Goal: Task Accomplishment & Management: Complete application form

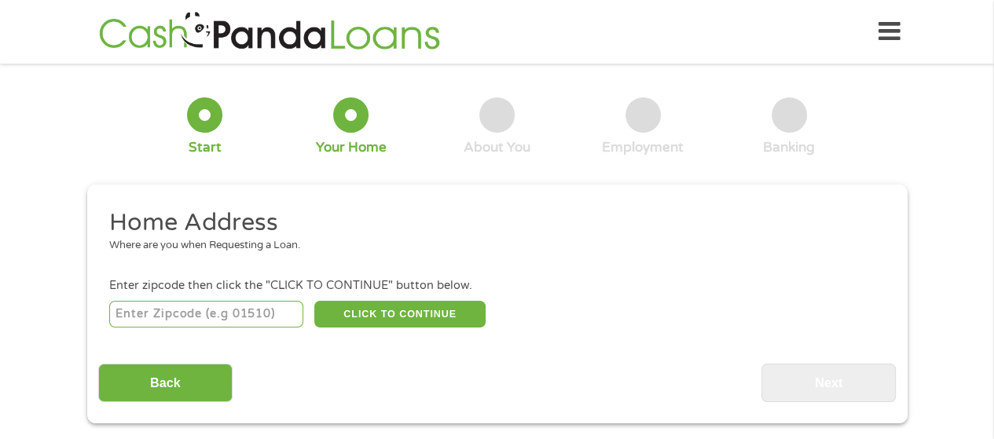
click at [189, 311] on input "number" at bounding box center [206, 314] width 194 height 27
type input "18702"
click at [421, 307] on button "CLICK TO CONTINUE" at bounding box center [399, 314] width 171 height 27
type input "18702"
type input "[PERSON_NAME] Barre"
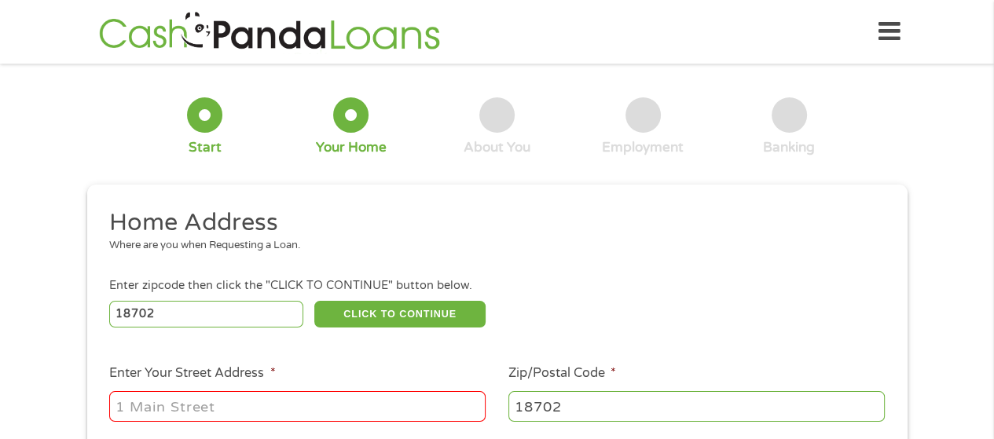
click at [401, 409] on input "Enter Your Street Address *" at bounding box center [297, 406] width 377 height 30
type input "[STREET_ADDRESS][PERSON_NAME]"
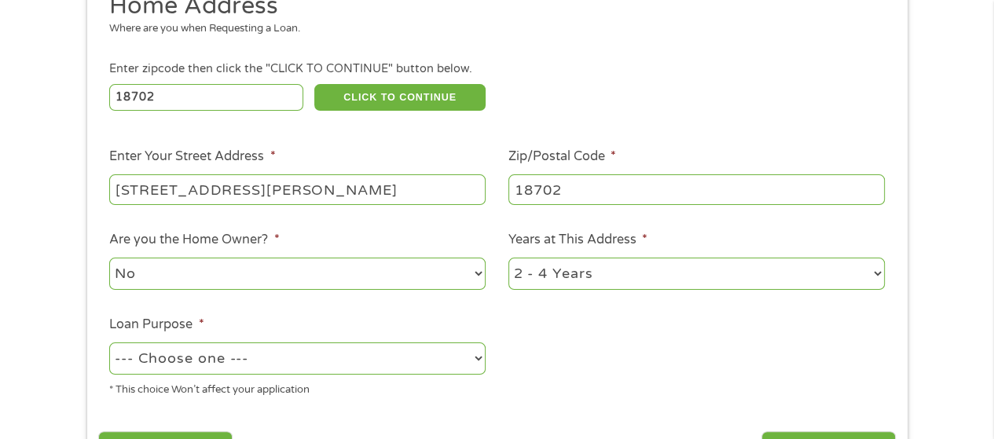
scroll to position [236, 0]
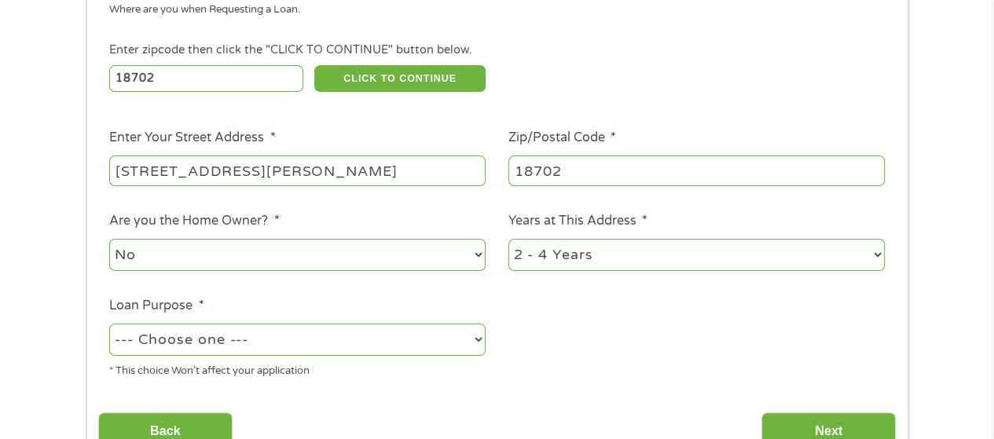
click at [479, 342] on select "--- Choose one --- Pay Bills Debt Consolidation Home Improvement Major Purchase…" at bounding box center [297, 340] width 377 height 32
select select "shorttermcash"
click at [109, 325] on select "--- Choose one --- Pay Bills Debt Consolidation Home Improvement Major Purchase…" at bounding box center [297, 340] width 377 height 32
click at [827, 418] on input "Next" at bounding box center [829, 432] width 134 height 39
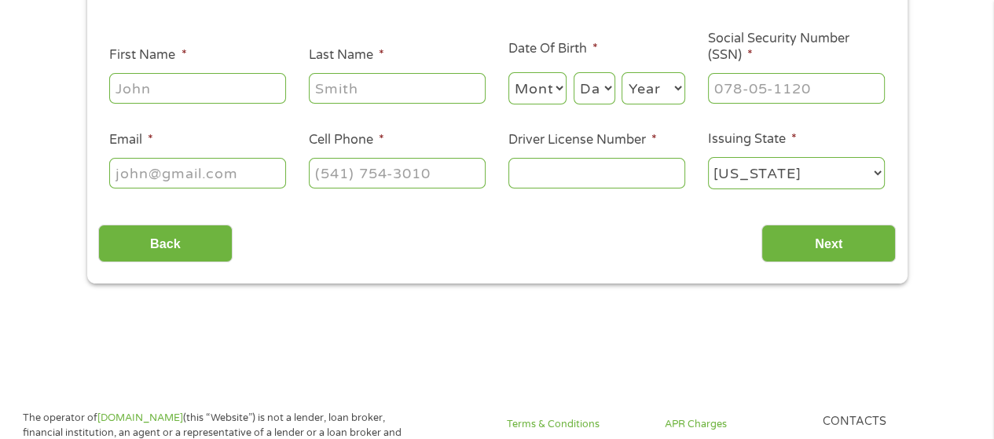
scroll to position [0, 0]
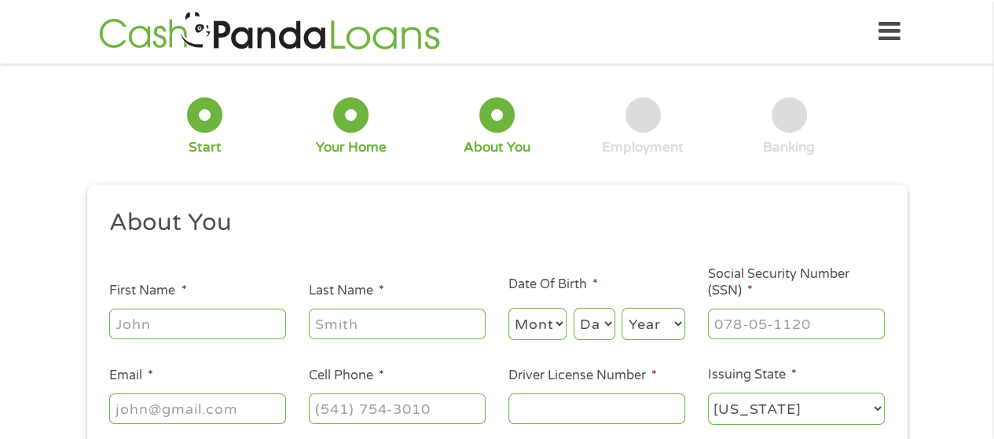
click at [248, 325] on input "First Name *" at bounding box center [197, 324] width 177 height 30
type input "[PERSON_NAME]"
type input "[EMAIL_ADDRESS][DOMAIN_NAME]"
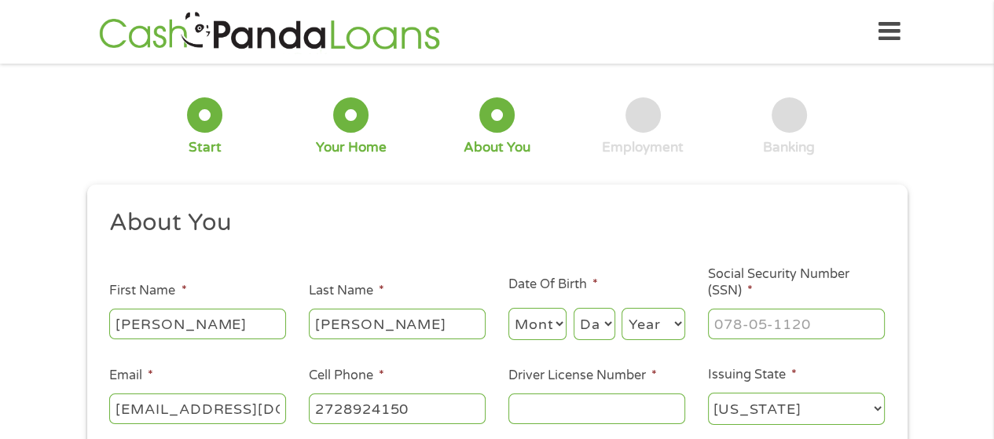
type input "[PHONE_NUMBER]"
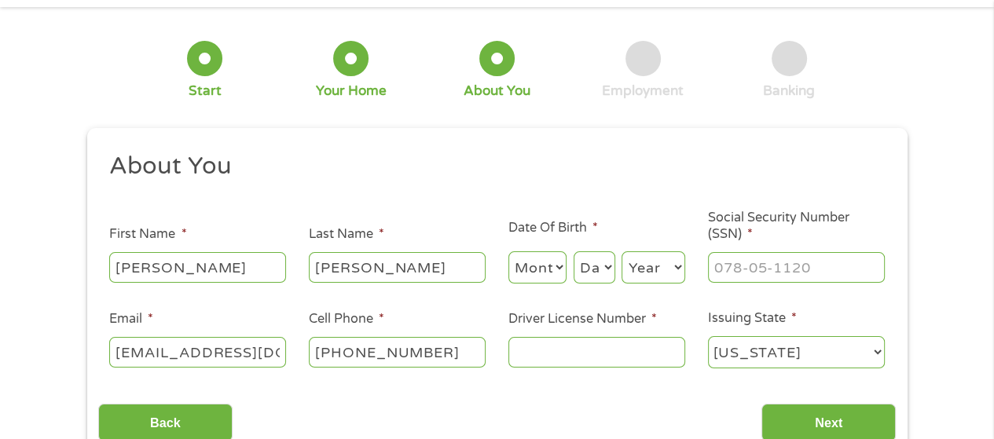
scroll to position [79, 0]
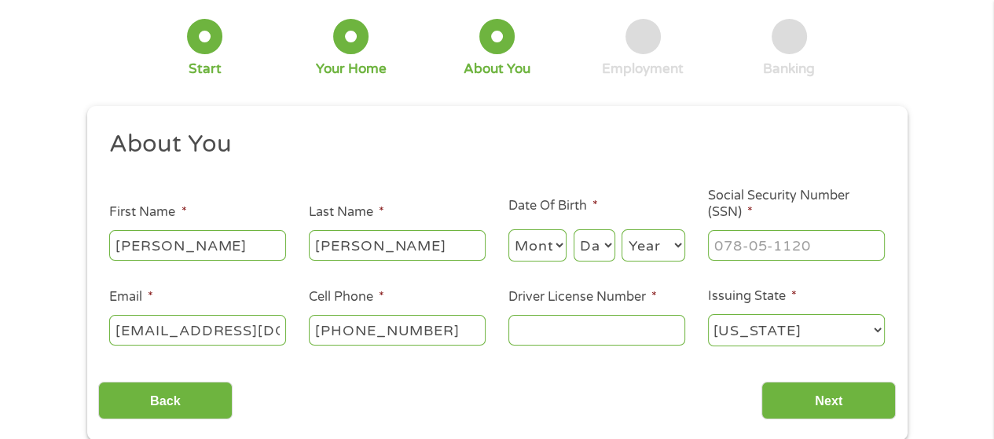
click at [559, 241] on select "Month 1 2 3 4 5 6 7 8 9 10 11 12" at bounding box center [538, 246] width 59 height 32
select select "11"
click at [509, 230] on select "Month 1 2 3 4 5 6 7 8 9 10 11 12" at bounding box center [538, 246] width 59 height 32
click at [607, 244] on select "Day 1 2 3 4 5 6 7 8 9 10 11 12 13 14 15 16 17 18 19 20 21 22 23 24 25 26 27 28 …" at bounding box center [595, 246] width 42 height 32
select select "28"
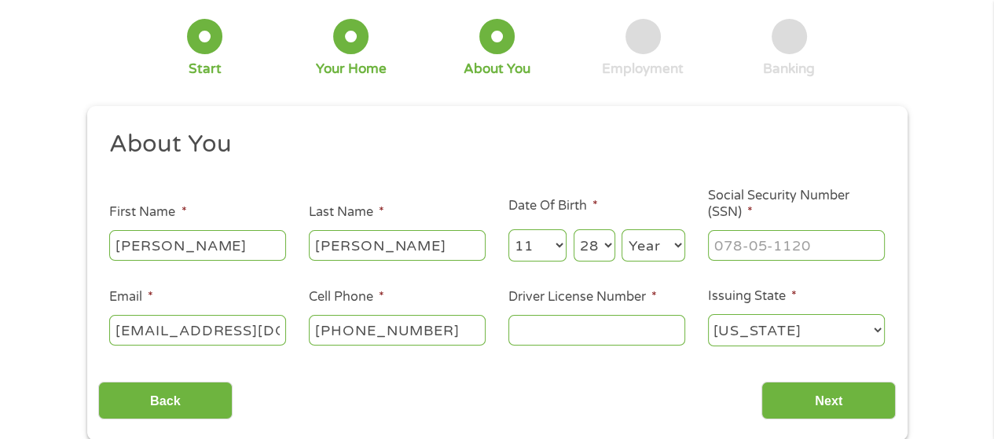
click at [574, 230] on select "Day 1 2 3 4 5 6 7 8 9 10 11 12 13 14 15 16 17 18 19 20 21 22 23 24 25 26 27 28 …" at bounding box center [595, 246] width 42 height 32
click at [670, 248] on select "Year [DATE] 2006 2005 2004 2003 2002 2001 2000 1999 1998 1997 1996 1995 1994 19…" at bounding box center [654, 246] width 64 height 32
select select "1953"
click at [622, 230] on select "Year [DATE] 2006 2005 2004 2003 2002 2001 2000 1999 1998 1997 1996 1995 1994 19…" at bounding box center [654, 246] width 64 height 32
click at [780, 253] on input "___-__-____" at bounding box center [796, 245] width 177 height 30
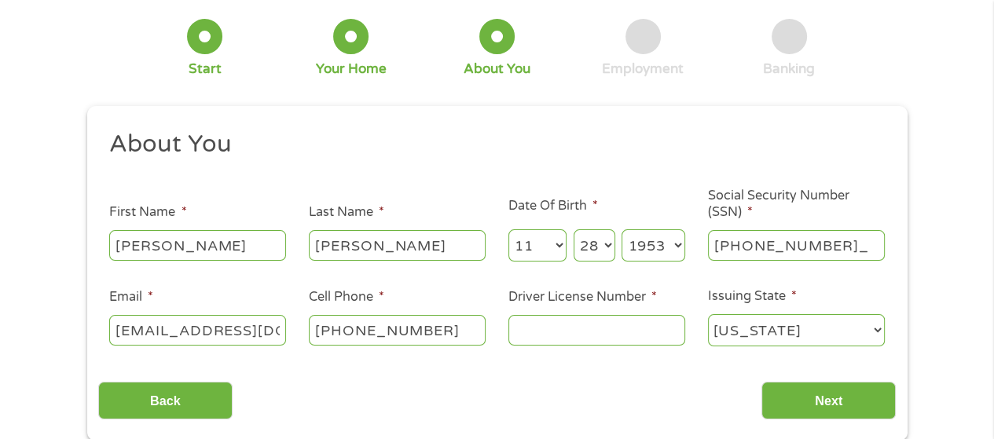
type input "211-44-8895"
click at [634, 336] on input "Driver License Number *" at bounding box center [597, 330] width 177 height 30
type input "24716128"
click at [835, 401] on input "Next" at bounding box center [829, 401] width 134 height 39
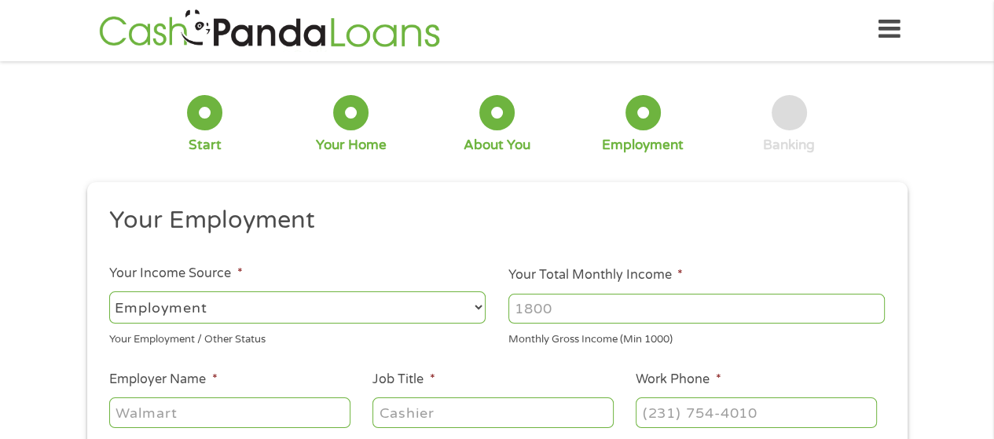
scroll to position [0, 0]
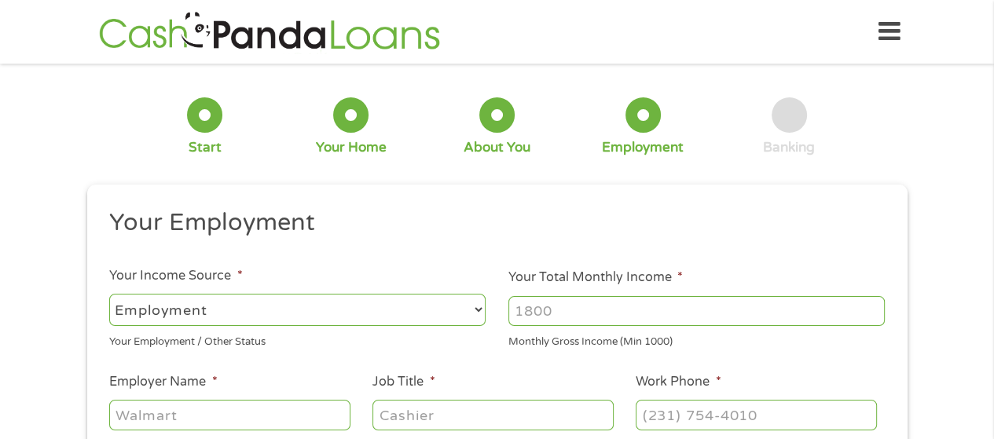
click at [474, 310] on select "--- Choose one --- Employment [DEMOGRAPHIC_DATA] Benefits" at bounding box center [297, 310] width 377 height 32
select select "benefits"
click at [109, 294] on select "--- Choose one --- Employment [DEMOGRAPHIC_DATA] Benefits" at bounding box center [297, 310] width 377 height 32
type input "Other"
type input "[PHONE_NUMBER]"
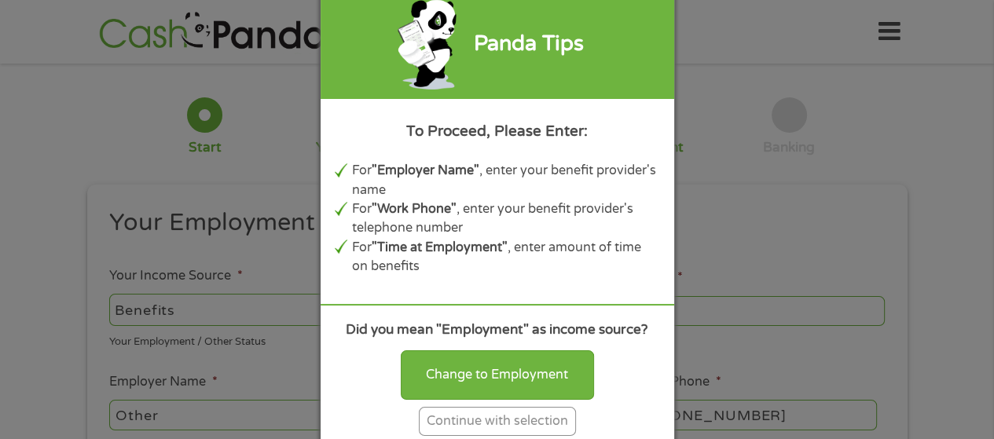
click at [498, 427] on div "Continue with selection" at bounding box center [497, 421] width 157 height 29
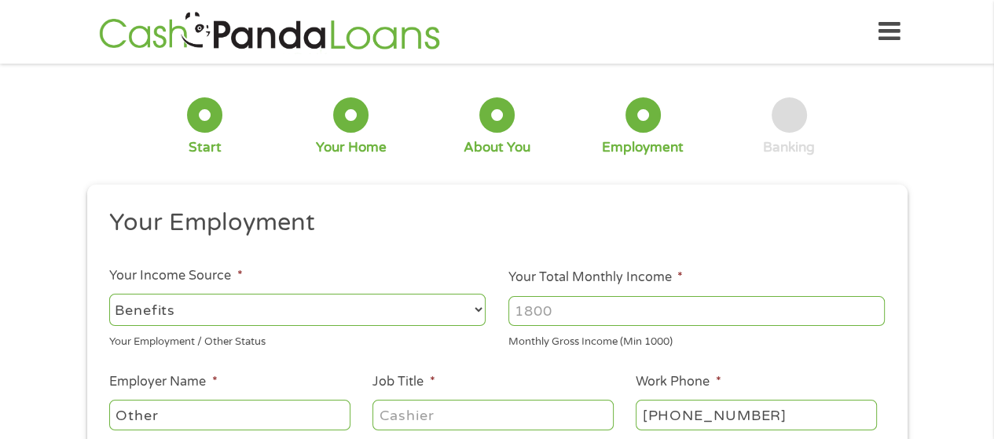
click at [587, 307] on input "Your Total Monthly Income *" at bounding box center [697, 311] width 377 height 30
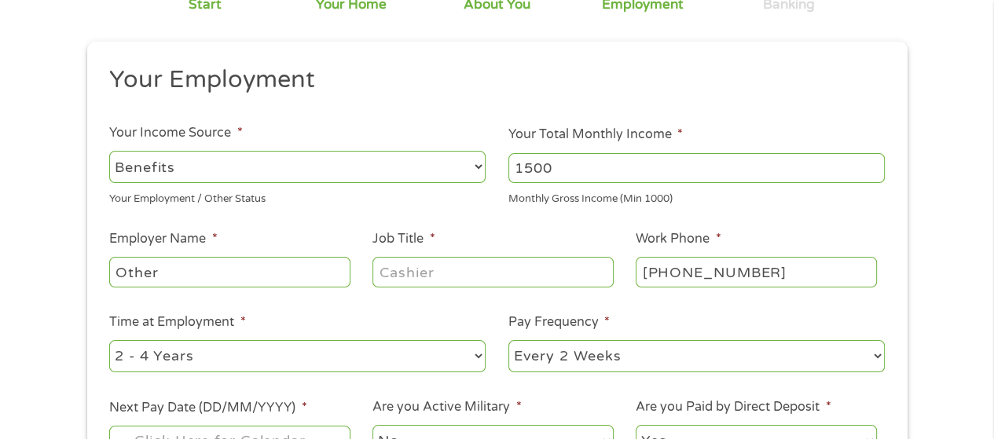
scroll to position [157, 0]
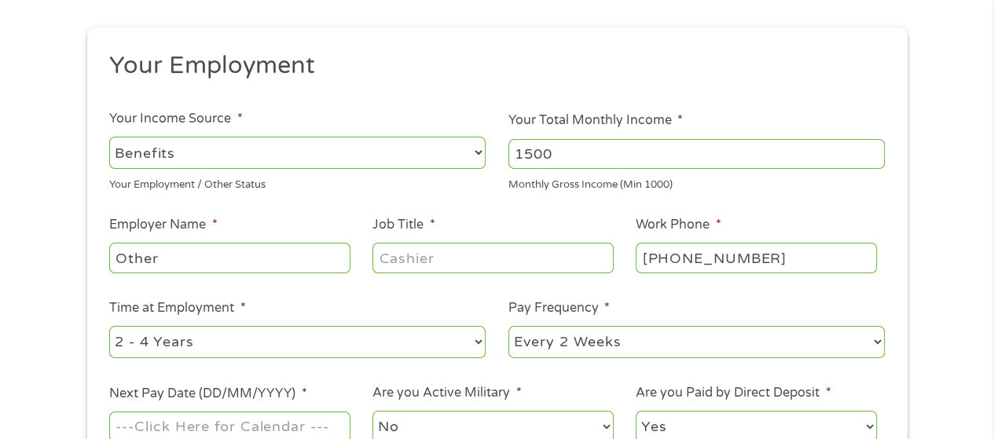
type input "1500"
click at [592, 259] on input "Job Title *" at bounding box center [493, 258] width 241 height 30
type input "homemaker"
click at [480, 339] on select "--- Choose one --- 1 Year or less 1 - 2 Years 2 - 4 Years Over 4 Years" at bounding box center [297, 342] width 377 height 32
select select "60months"
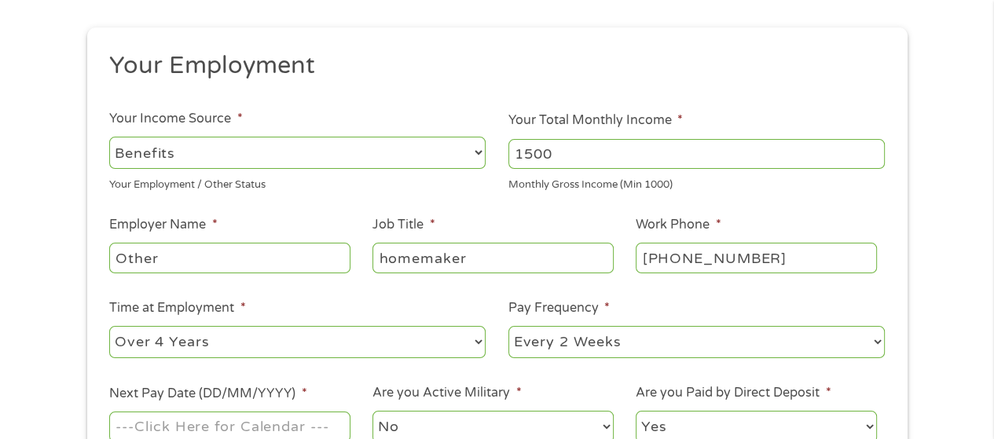
click at [109, 327] on select "--- Choose one --- 1 Year or less 1 - 2 Years 2 - 4 Years Over 4 Years" at bounding box center [297, 342] width 377 height 32
click at [879, 336] on select "--- Choose one --- Every 2 Weeks Every Week Monthly Semi-Monthly" at bounding box center [697, 342] width 377 height 32
select select "monthly"
click at [509, 327] on select "--- Choose one --- Every 2 Weeks Every Week Monthly Semi-Monthly" at bounding box center [697, 342] width 377 height 32
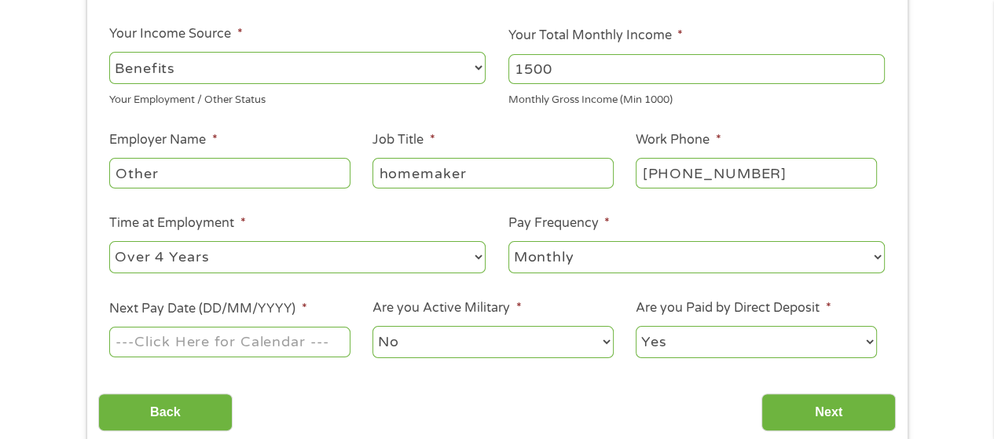
scroll to position [314, 0]
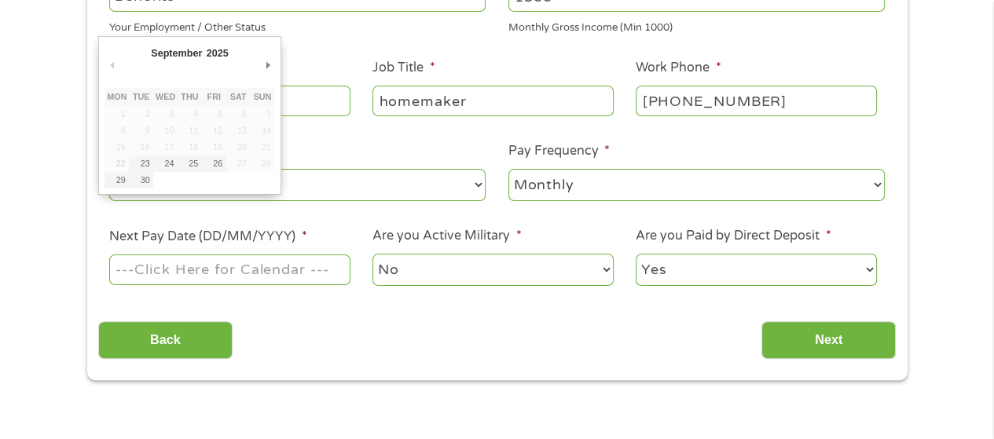
click at [275, 271] on input "Next Pay Date (DD/MM/YYYY) *" at bounding box center [229, 270] width 241 height 30
type input "[DATE]"
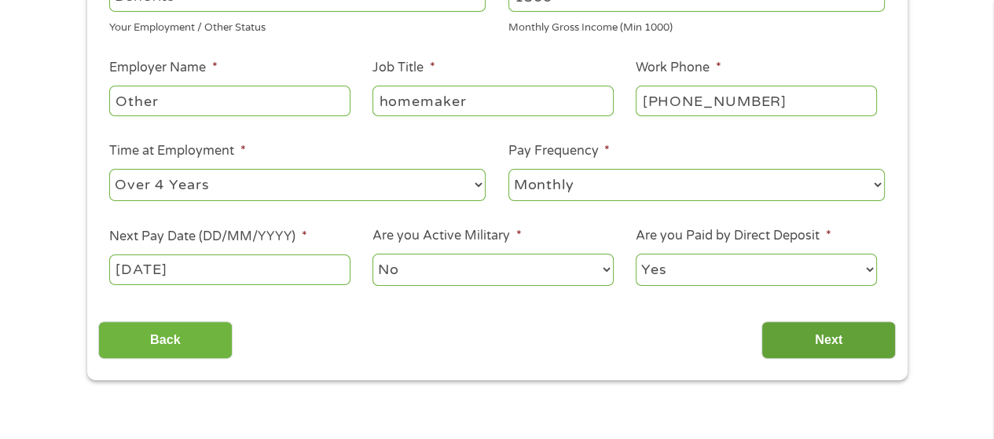
click at [848, 341] on input "Next" at bounding box center [829, 341] width 134 height 39
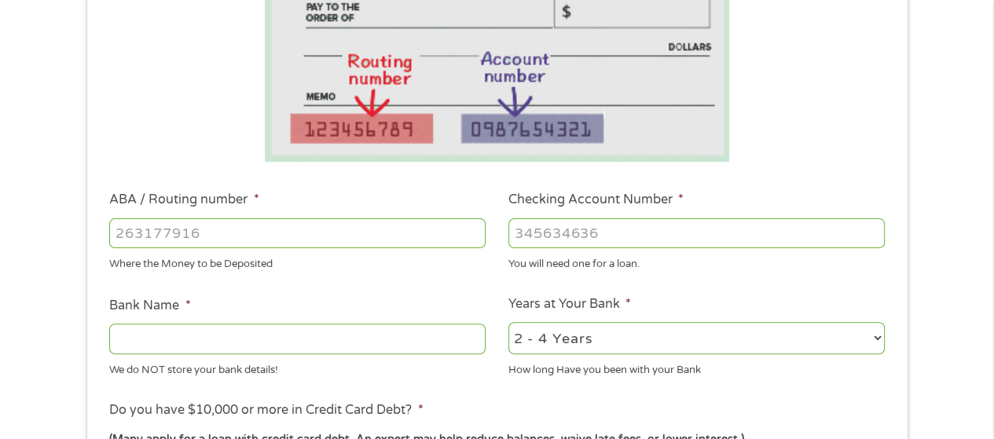
click at [296, 226] on input "ABA / Routing number *" at bounding box center [297, 234] width 377 height 30
